Goal: Task Accomplishment & Management: Use online tool/utility

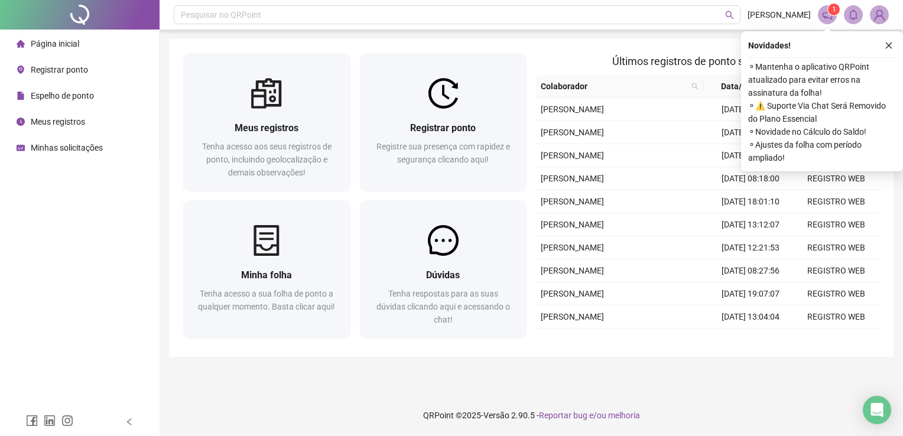
click at [408, 181] on div "Registrar ponto Registre sua presença com rapidez e segurança clicando aqui!" at bounding box center [443, 150] width 167 height 82
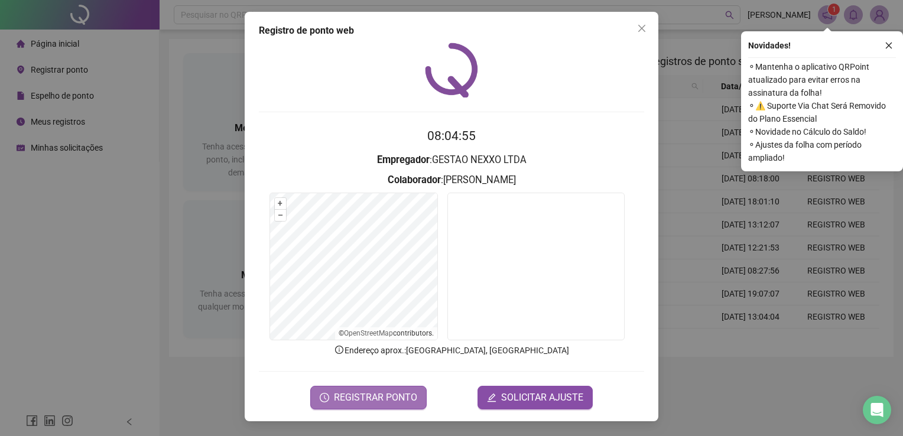
click at [395, 392] on span "REGISTRAR PONTO" at bounding box center [375, 397] width 83 height 14
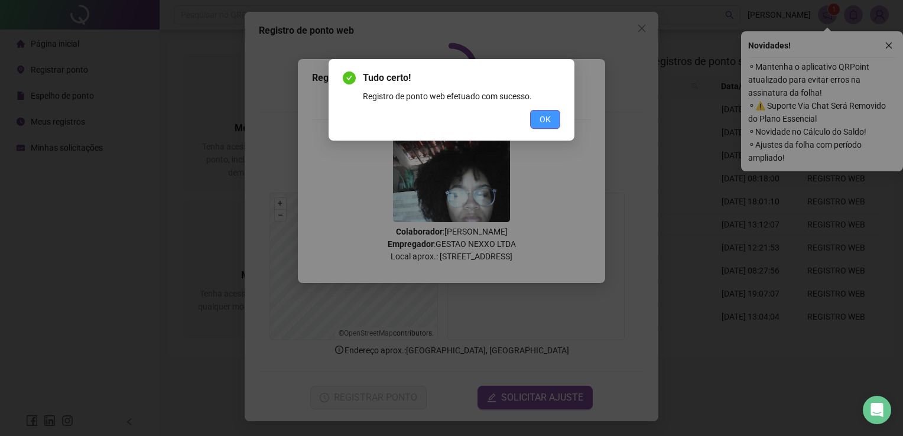
click at [545, 117] on span "OK" at bounding box center [544, 119] width 11 height 13
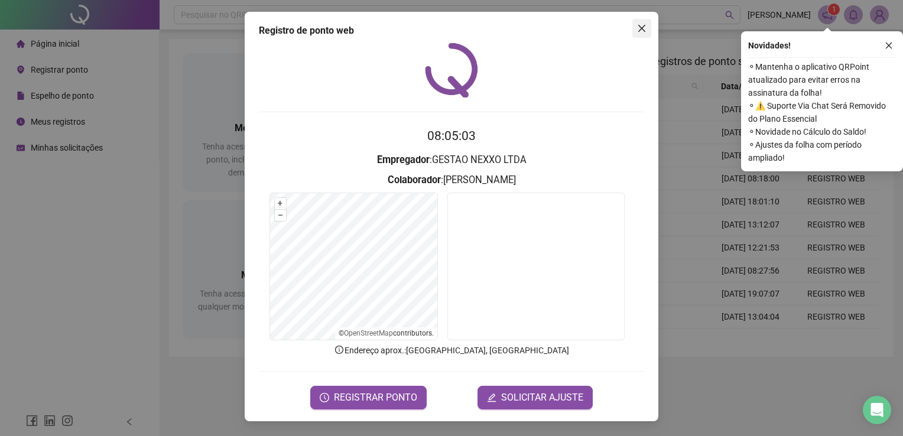
click at [643, 24] on icon "close" at bounding box center [641, 28] width 9 height 9
